Goal: Task Accomplishment & Management: Use online tool/utility

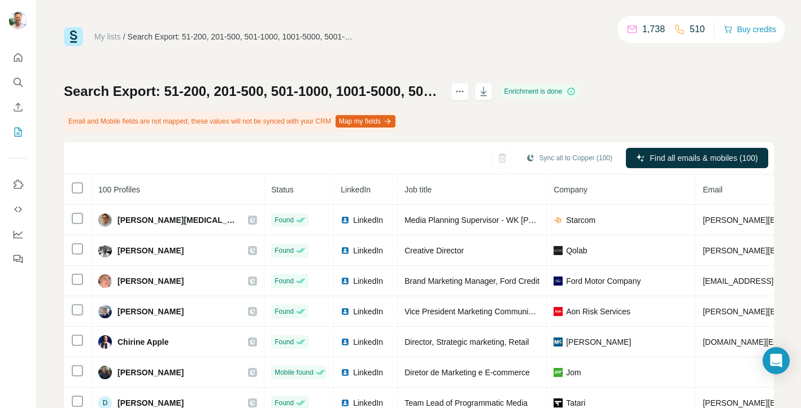
click at [384, 118] on button "Map my fields" at bounding box center [366, 121] width 60 height 12
click at [563, 117] on div "Search Export: 51-200, 201-500, 501-1000, 1001-5000, 5001-10,000, 10,000+, Mark…" at bounding box center [419, 277] width 710 height 390
click at [489, 90] on icon "button" at bounding box center [483, 91] width 11 height 11
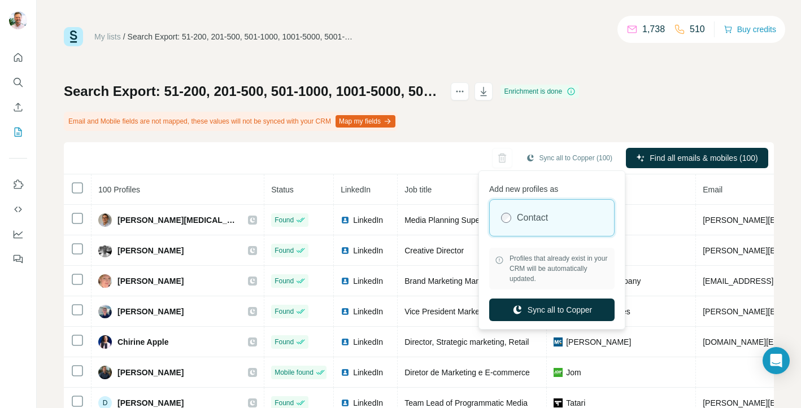
click at [553, 214] on div "Contact" at bounding box center [552, 218] width 124 height 36
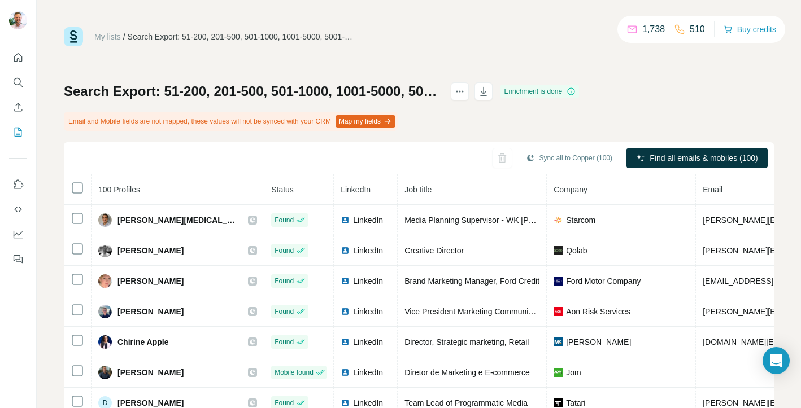
click at [676, 72] on div "My lists / Search Export: 51-200, 201-500, 501-1000, 1001-5000, 5001-10,000, 10…" at bounding box center [419, 250] width 710 height 446
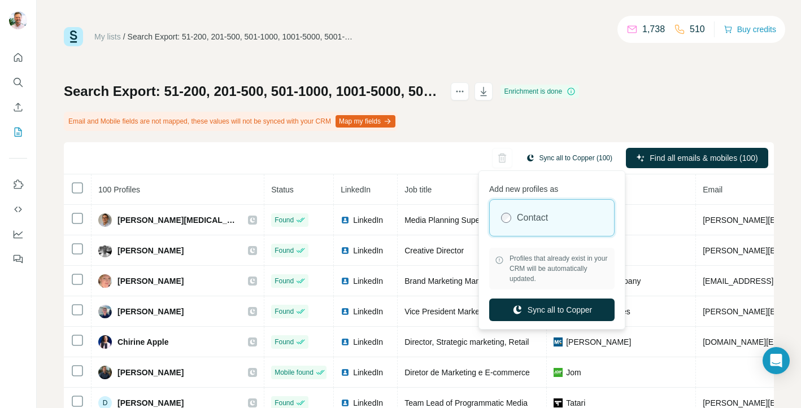
click at [561, 158] on button "Sync all to Copper (100)" at bounding box center [569, 158] width 102 height 17
click at [550, 310] on button "Sync all to Copper" at bounding box center [551, 310] width 125 height 23
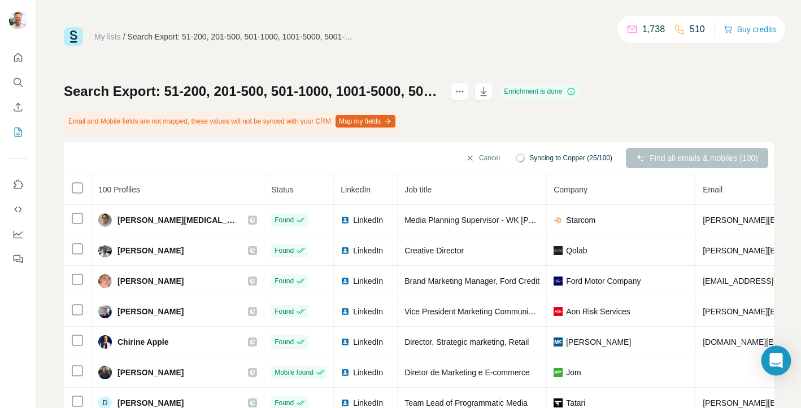
click at [774, 358] on icon "Open Intercom Messenger" at bounding box center [775, 361] width 13 height 15
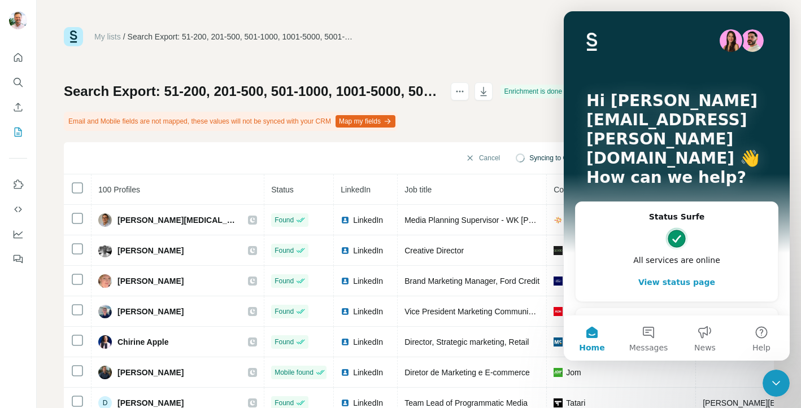
click at [624, 317] on div "Ask a question" at bounding box center [670, 323] width 166 height 12
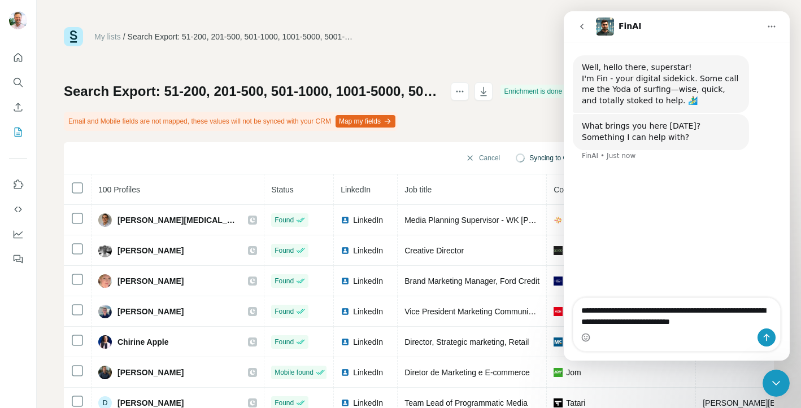
type textarea "**********"
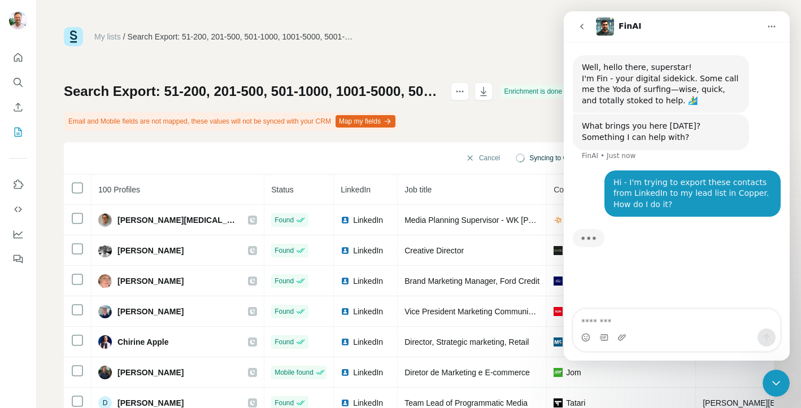
click at [775, 382] on icon "Close Intercom Messenger" at bounding box center [776, 384] width 14 height 14
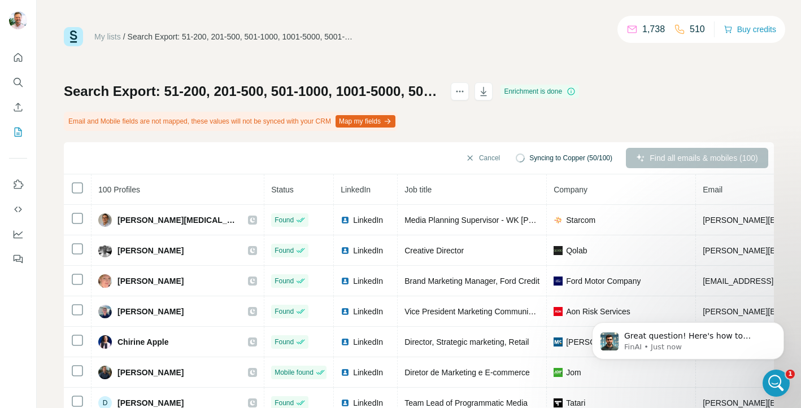
scroll to position [168, 0]
click at [683, 343] on p "FinAI • Just now" at bounding box center [697, 347] width 146 height 10
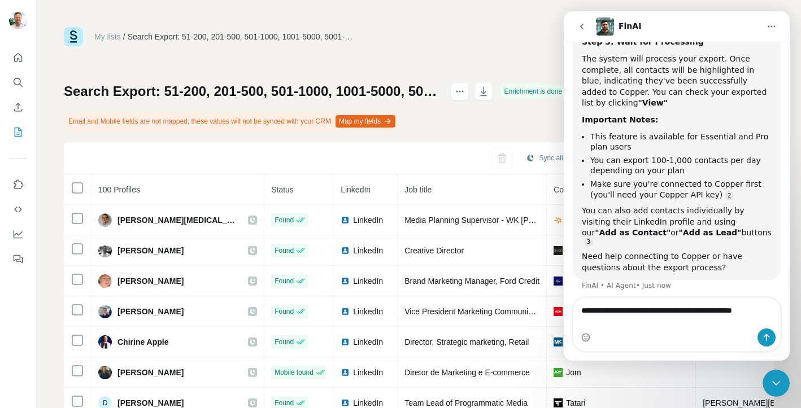
scroll to position [341, 0]
type textarea "**********"
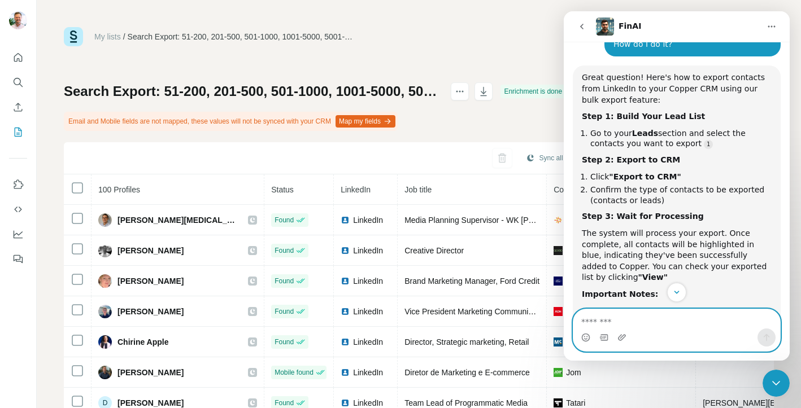
scroll to position [140, 0]
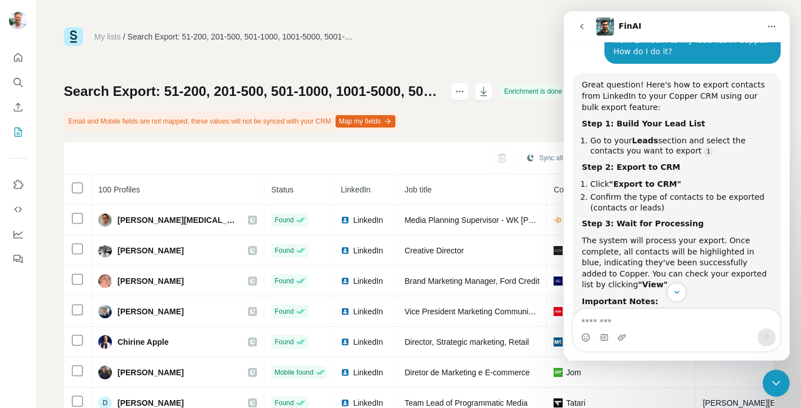
click at [520, 128] on div "Search Export: 51-200, 201-500, 501-1000, 1001-5000, 5001-10,000, 10,000+, Mark…" at bounding box center [419, 277] width 710 height 390
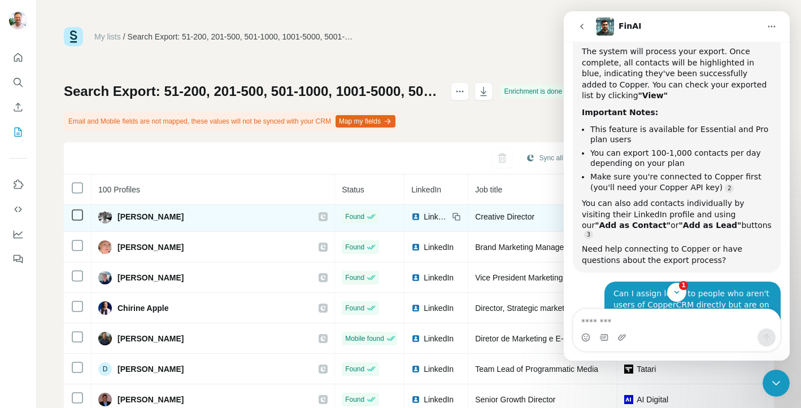
scroll to position [0, 0]
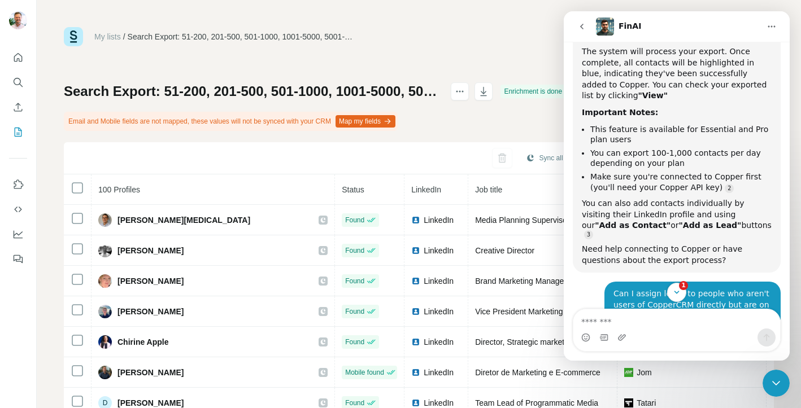
click at [774, 379] on icon "Close Intercom Messenger" at bounding box center [776, 384] width 14 height 14
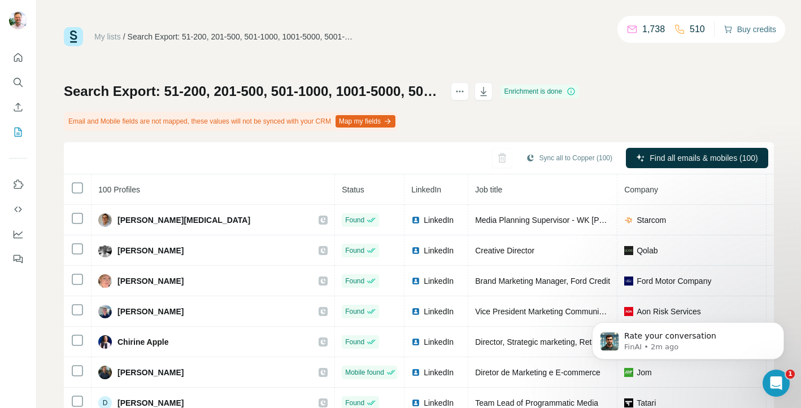
click at [747, 28] on button "Buy credits" at bounding box center [750, 29] width 53 height 16
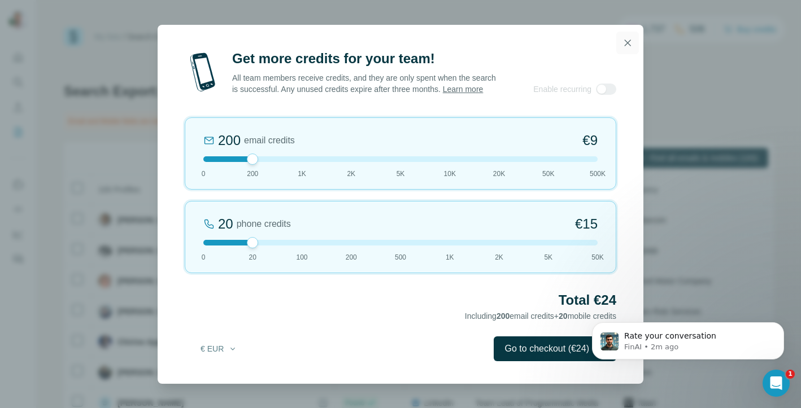
click at [626, 37] on icon "button" at bounding box center [627, 42] width 11 height 11
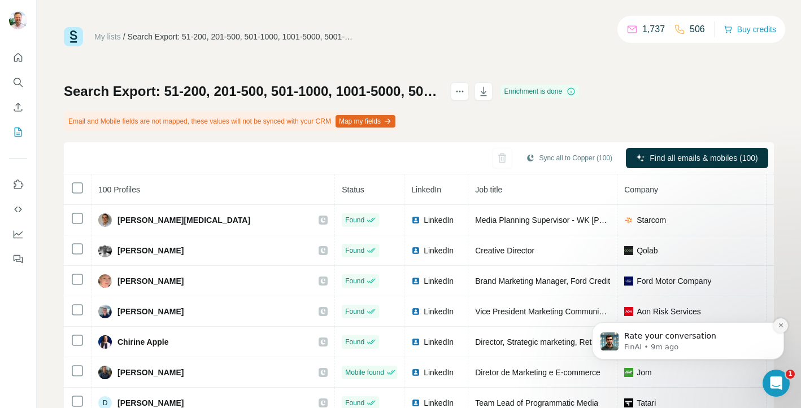
click at [782, 325] on icon "Dismiss notification" at bounding box center [781, 326] width 6 height 6
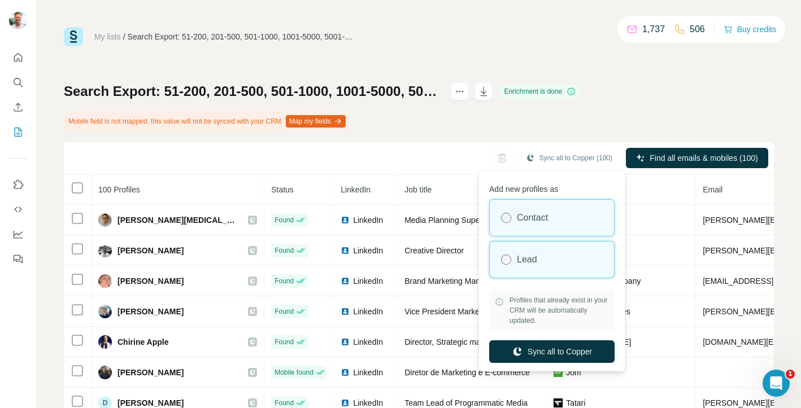
click at [542, 252] on div "Lead" at bounding box center [552, 260] width 124 height 36
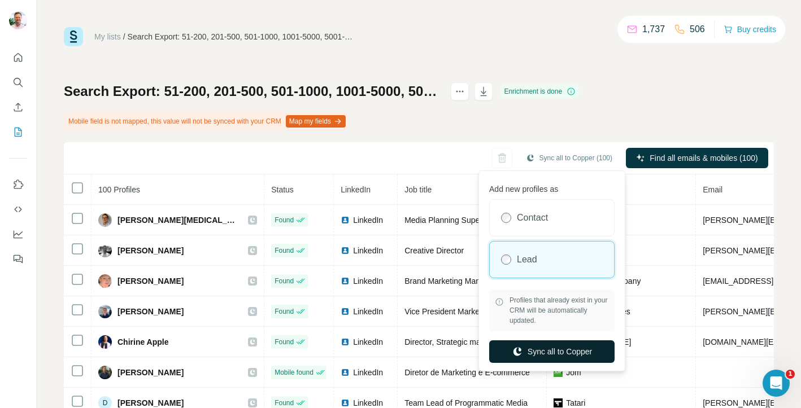
click at [544, 350] on button "Sync all to Copper" at bounding box center [551, 352] width 125 height 23
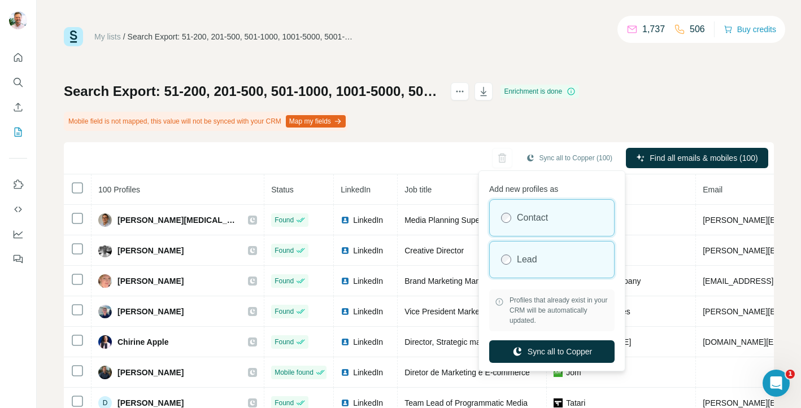
click at [550, 256] on div "Lead" at bounding box center [552, 260] width 124 height 36
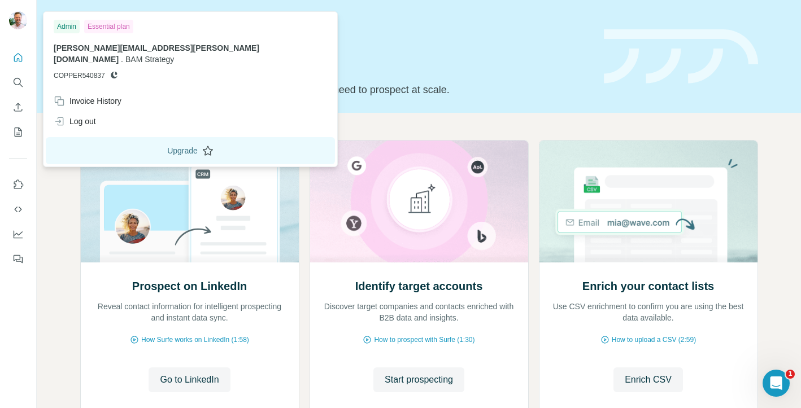
click at [130, 138] on button "Upgrade" at bounding box center [190, 150] width 289 height 27
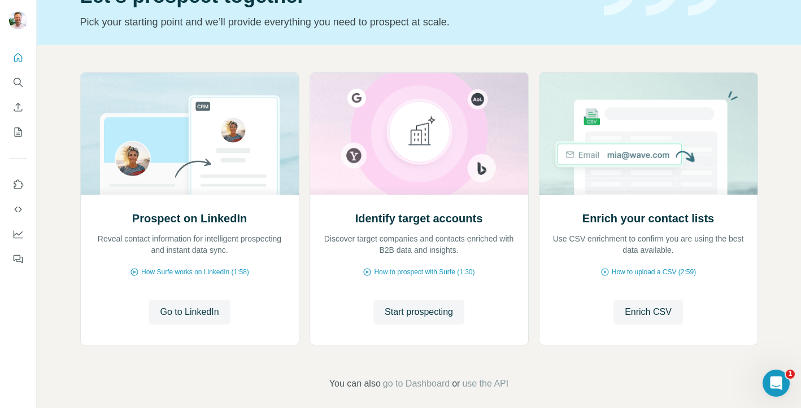
scroll to position [59, 0]
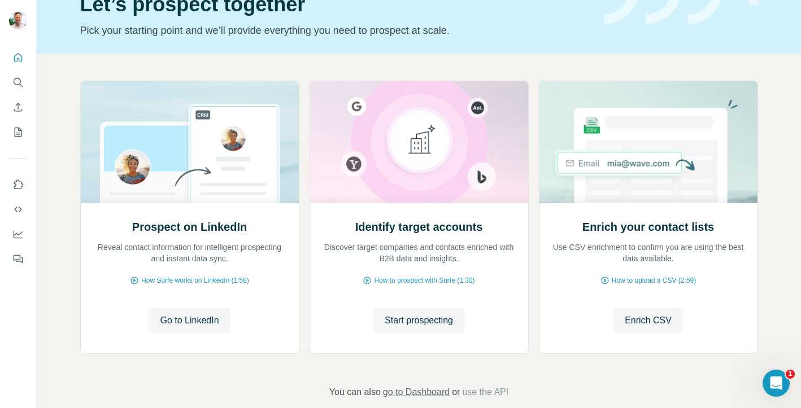
click at [430, 393] on span "go to Dashboard" at bounding box center [416, 393] width 67 height 14
